Goal: Use online tool/utility: Utilize a website feature to perform a specific function

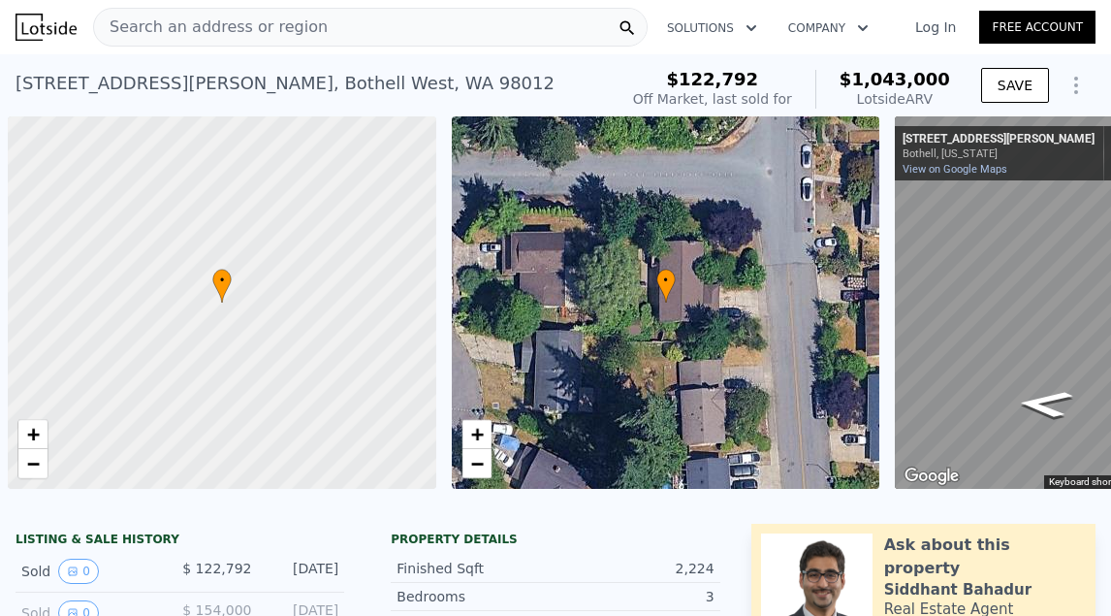
click at [251, 27] on span "Search an address or region" at bounding box center [211, 27] width 234 height 23
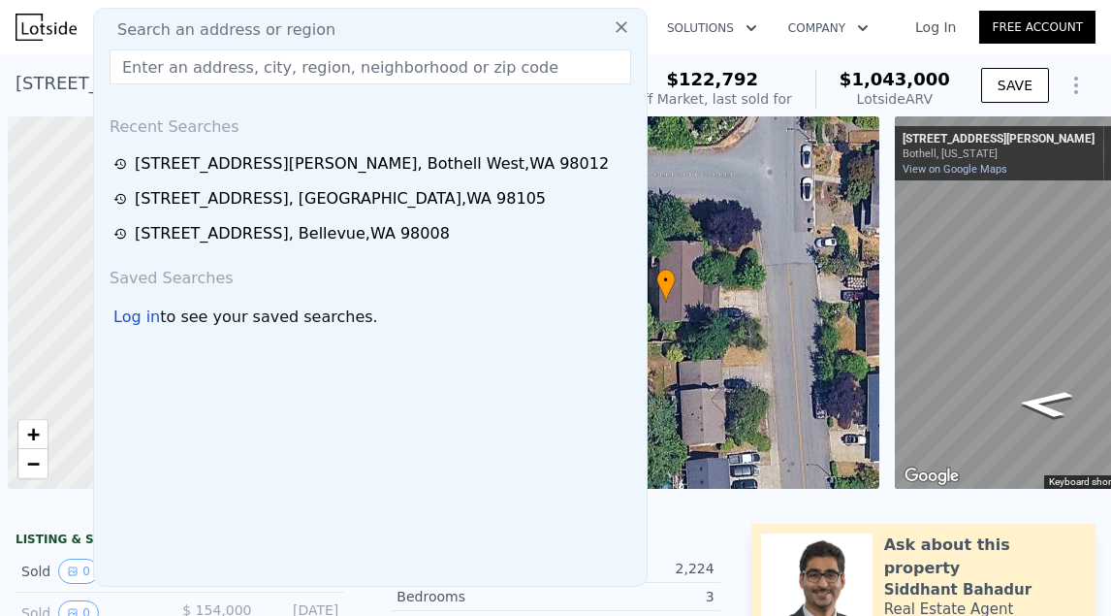
scroll to position [0, 8]
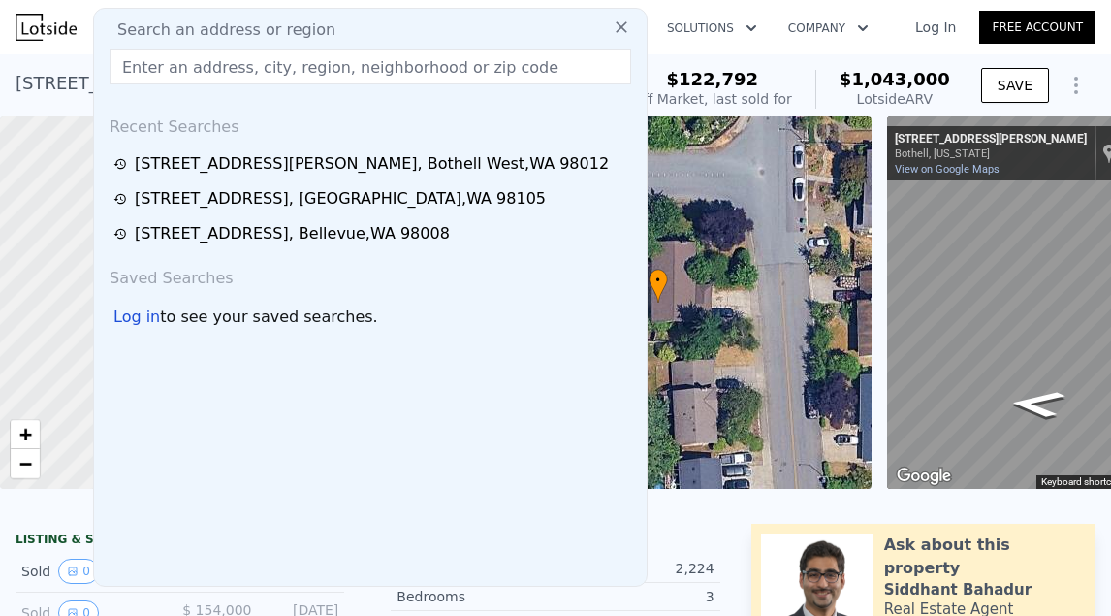
click at [208, 64] on input "text" at bounding box center [371, 66] width 522 height 35
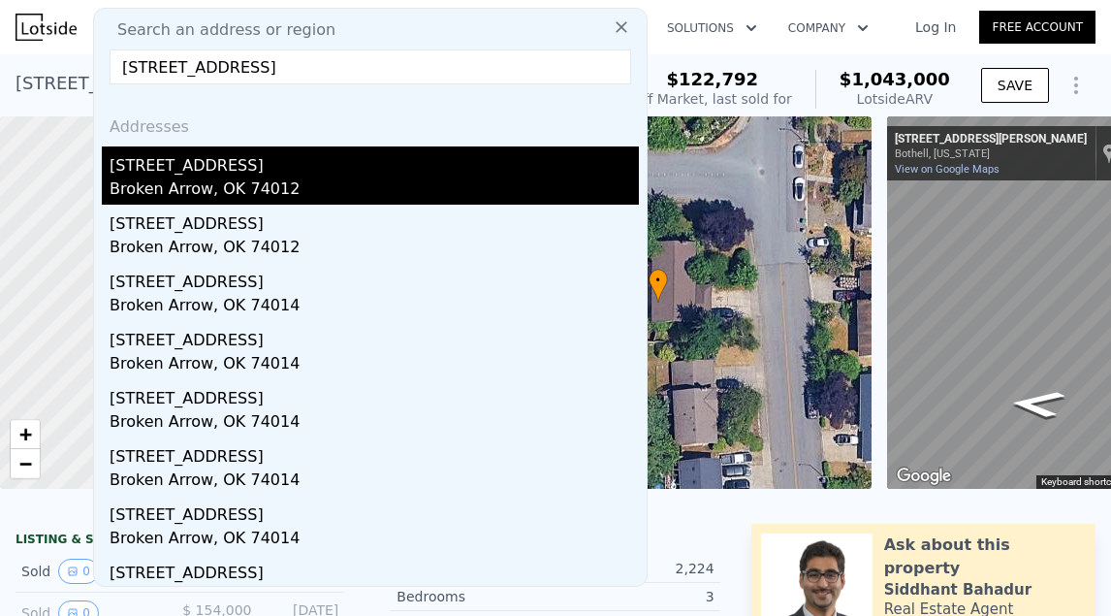
type input "[STREET_ADDRESS]"
click at [247, 193] on div "Broken Arrow, OK 74012" at bounding box center [375, 190] width 530 height 27
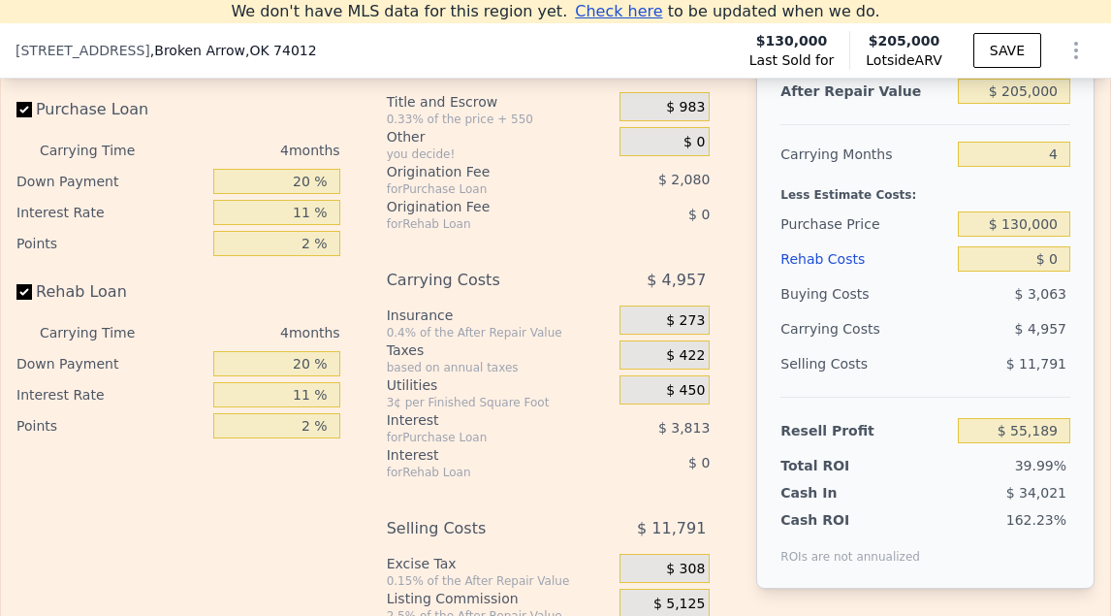
scroll to position [3028, 0]
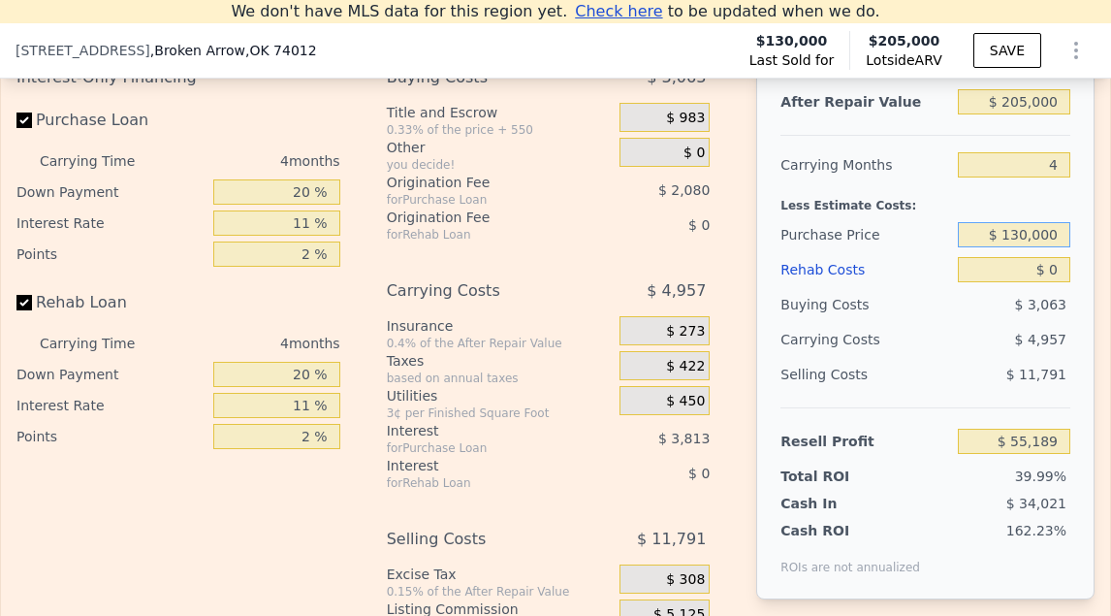
click at [1041, 234] on input "$ 130,000" at bounding box center [1014, 234] width 113 height 25
type input "$ 141,250"
click at [1057, 268] on input "$ 0" at bounding box center [1014, 269] width 113 height 25
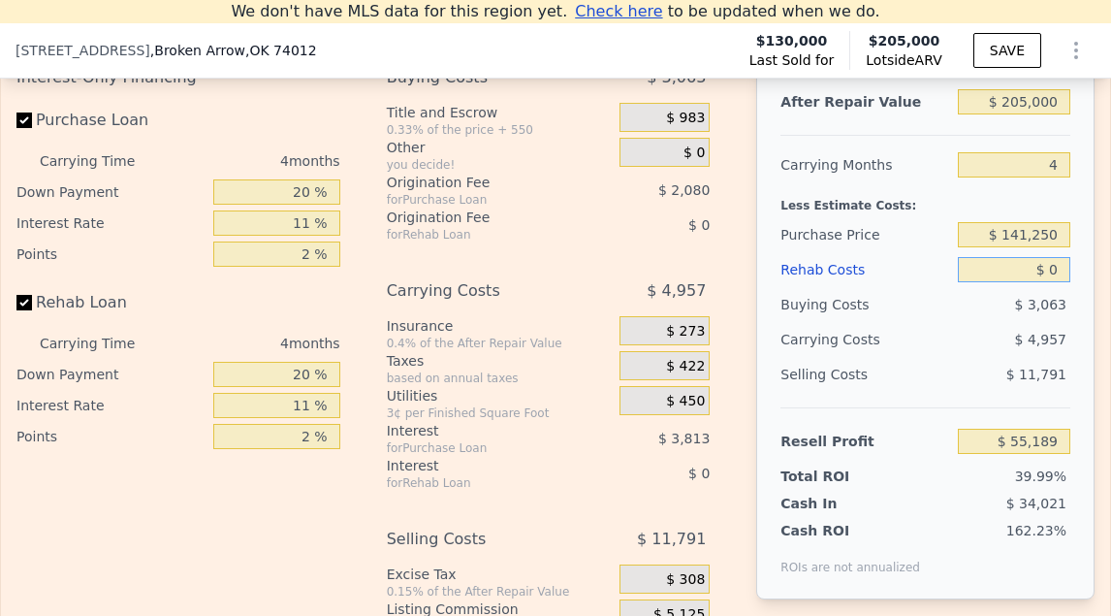
type input "$ 43,390"
click at [1057, 268] on input "$ 0" at bounding box center [1014, 269] width 113 height 25
type input "$ 3"
type input "$ 43,387"
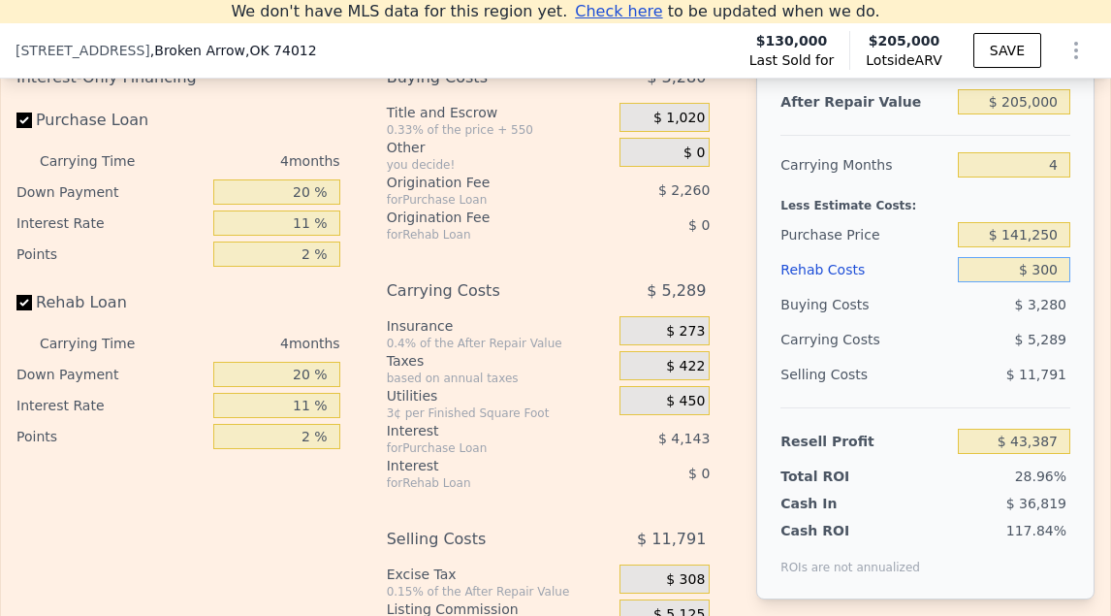
type input "$ 3,000"
type input "$ 40,254"
type input "$ 30,000"
type input "$ 12,030"
type input "$ 30,000"
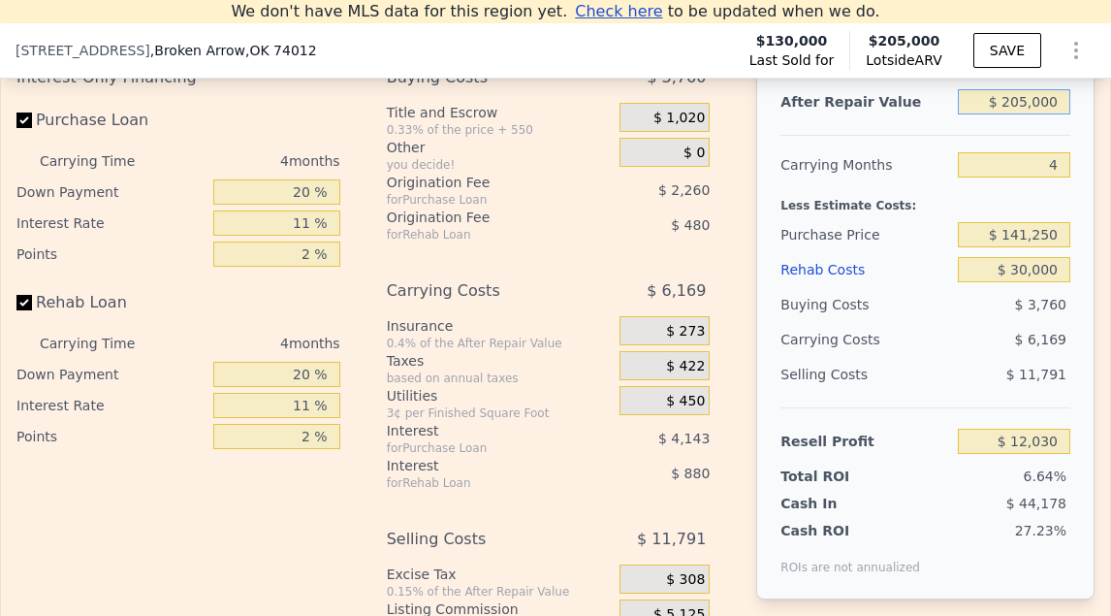
click at [1040, 103] on input "$ 205,000" at bounding box center [1014, 101] width 113 height 25
type input "$ 2"
type input "-$ 181,454"
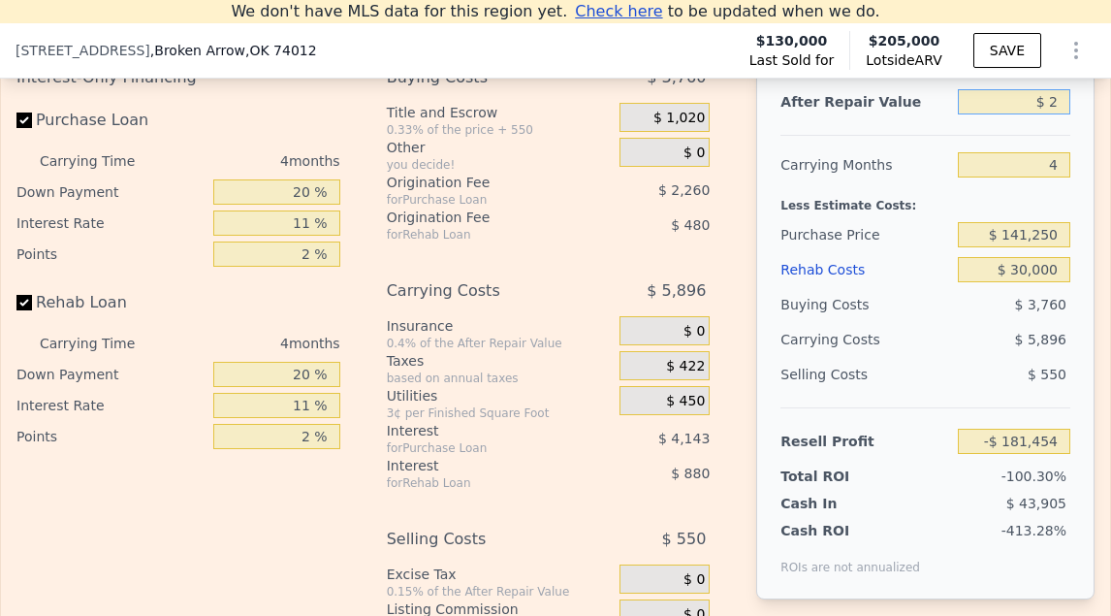
type input "$ 24"
type input "-$ 181,434"
type input "$ 2"
type input "-$ 181,454"
type input "$ 230"
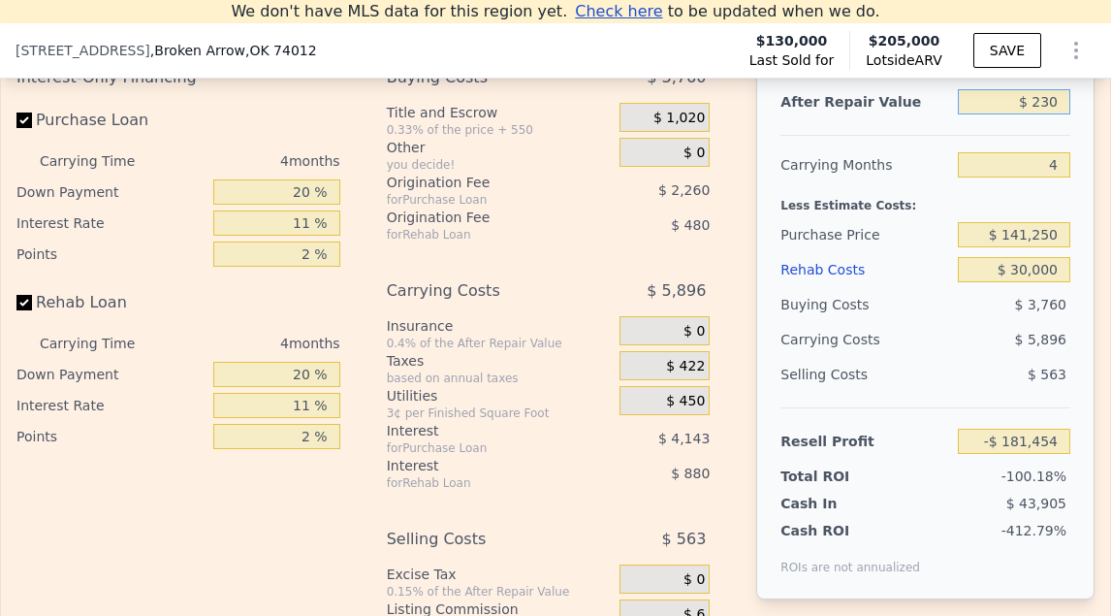
type input "-$ 181,239"
type input "$ 2,300"
type input "-$ 179,286"
type input "$ 23,000"
type input "-$ 159,749"
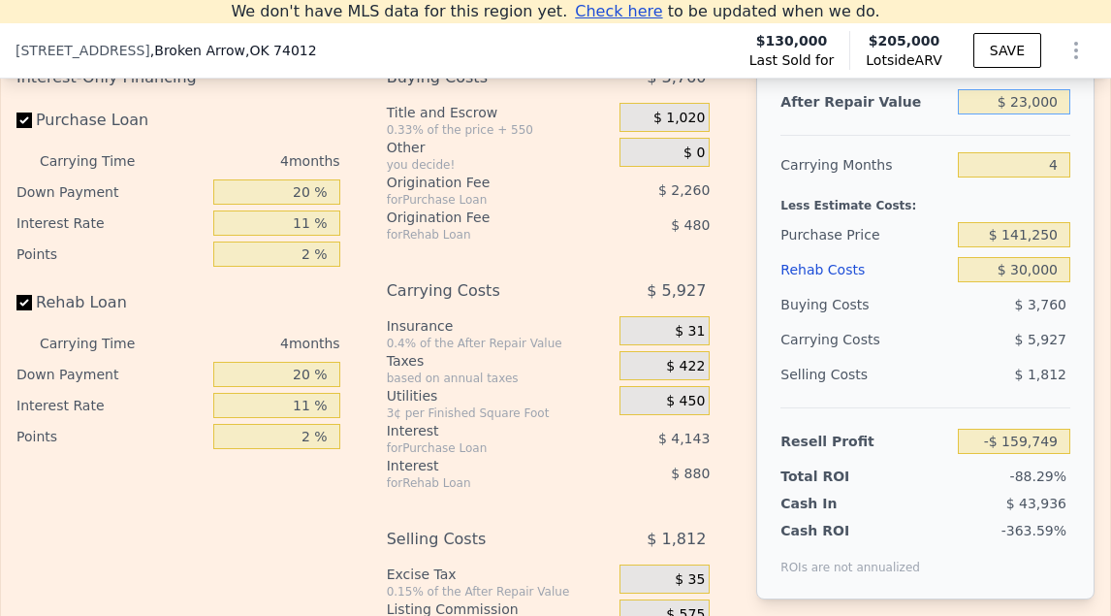
type input "$ 230,000"
type input "$ 35,626"
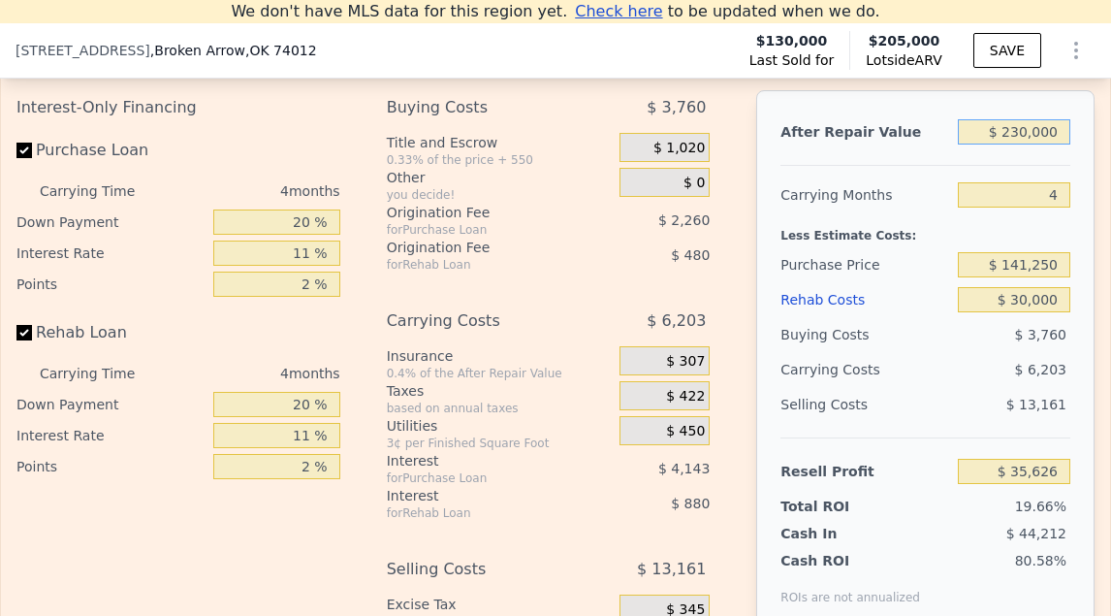
scroll to position [2987, 0]
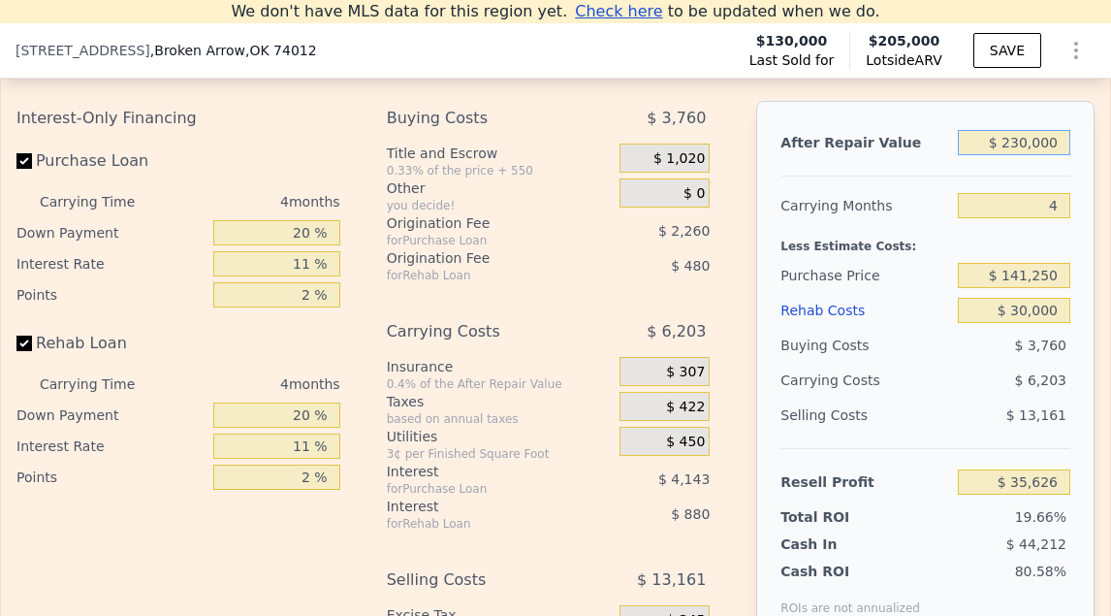
click at [1026, 144] on input "$ 230,000" at bounding box center [1014, 142] width 113 height 25
type input "$ 2"
type input "-$ 181,454"
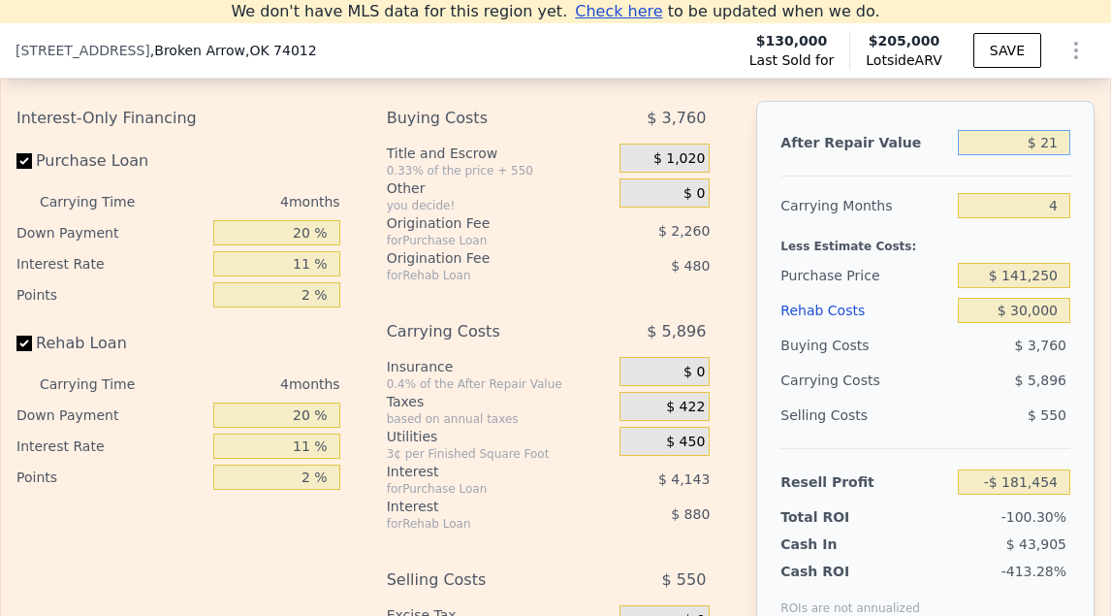
type input "$ 210"
type input "-$ 181,257"
type input "$ 2,100"
type input "-$ 179,475"
type input "$ 21,000"
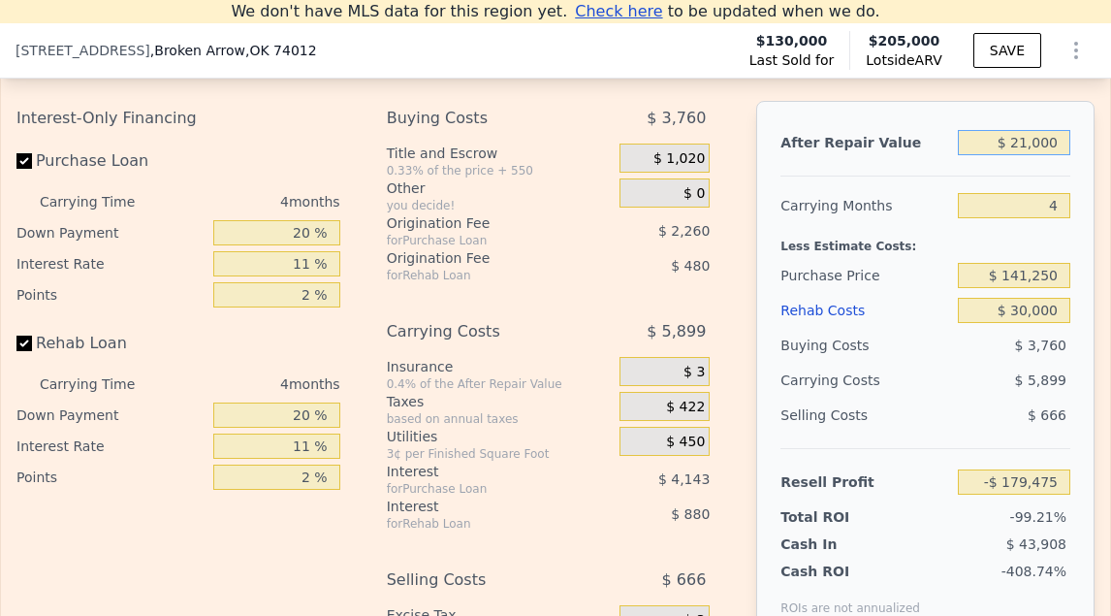
type input "-$ 161,636"
type input "$ 210,000"
type input "$ 16,750"
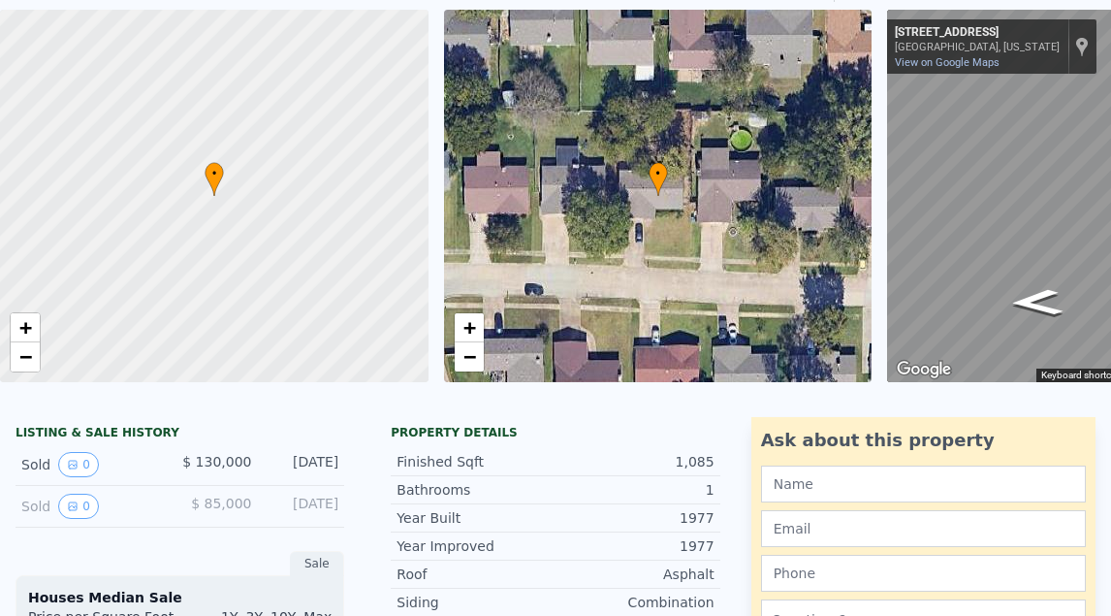
scroll to position [24, 0]
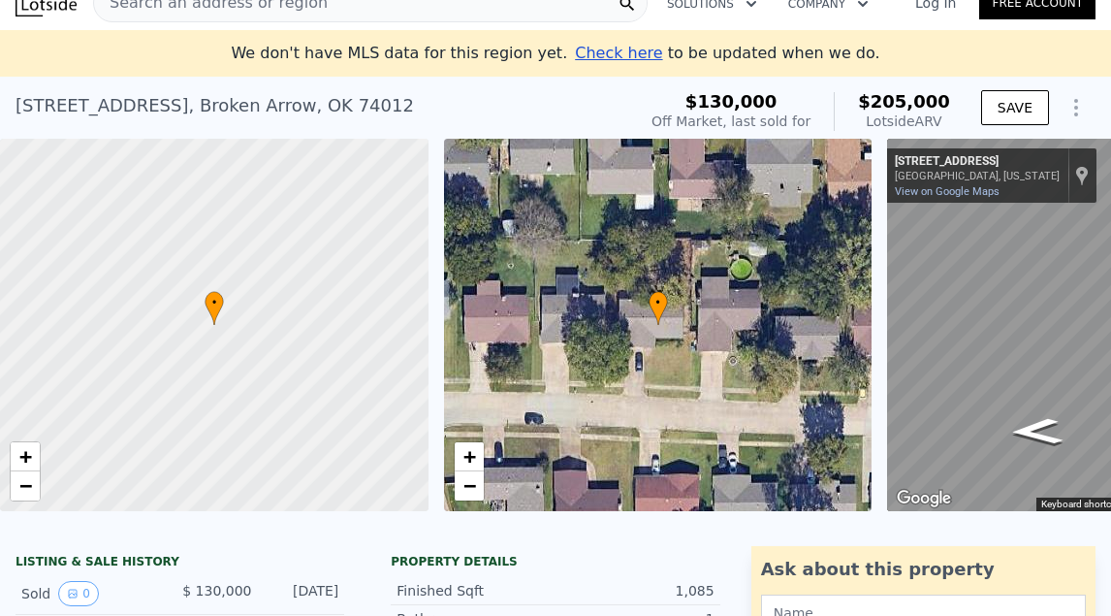
type input "$ 205,000"
type input "$ 0"
type input "$ 55,189"
